Goal: Information Seeking & Learning: Learn about a topic

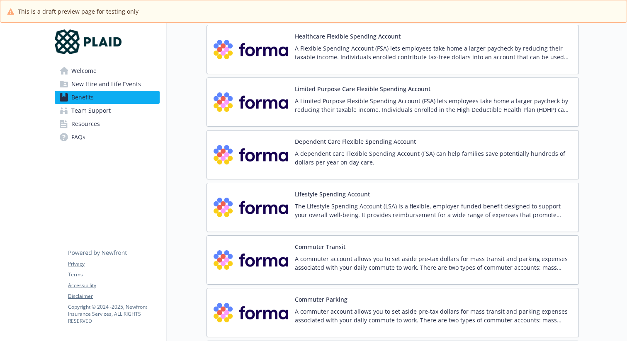
scroll to position [1041, 0]
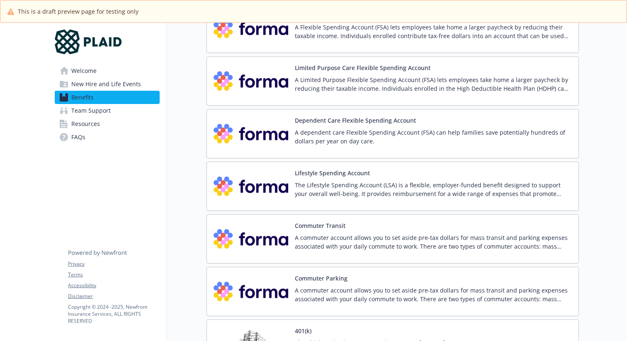
click at [356, 239] on p "A commuter account allows you to set aside pre-tax dollars for mass transit and…" at bounding box center [433, 242] width 277 height 17
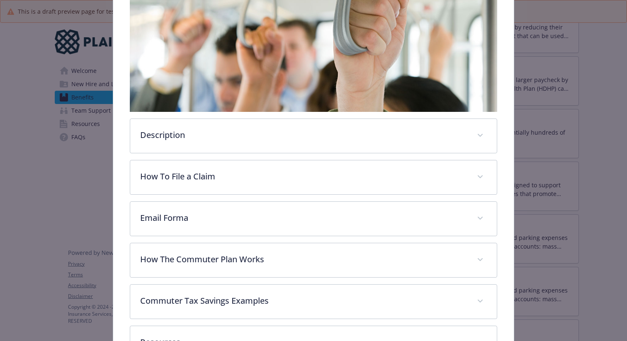
scroll to position [161, 0]
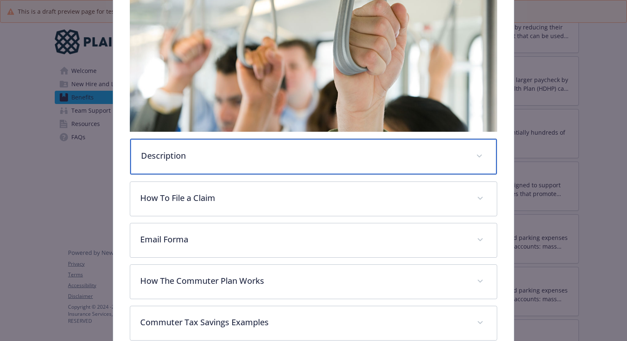
click at [353, 153] on p "Description" at bounding box center [303, 156] width 325 height 12
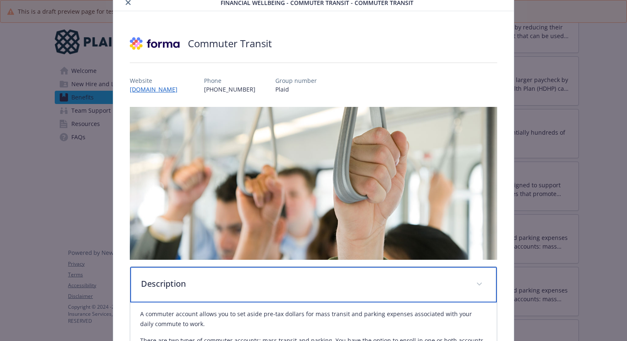
scroll to position [0, 0]
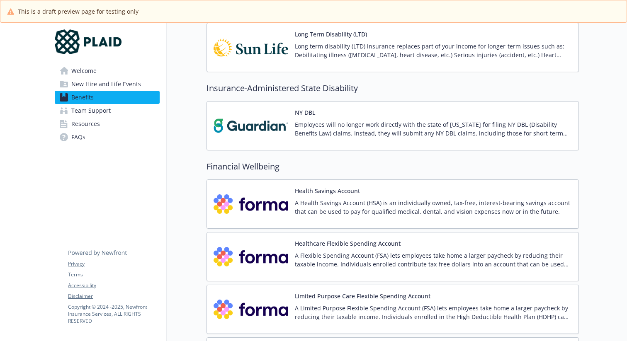
scroll to position [840, 0]
